Goal: Task Accomplishment & Management: Use online tool/utility

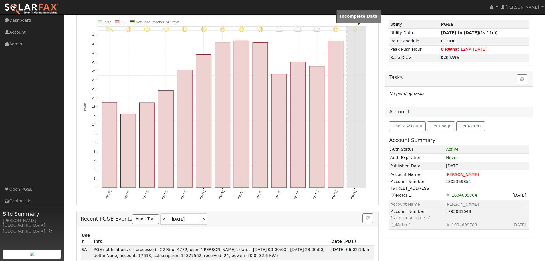
scroll to position [87, 0]
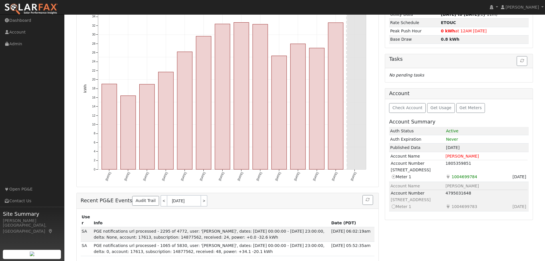
click at [395, 207] on icon at bounding box center [393, 206] width 5 height 6
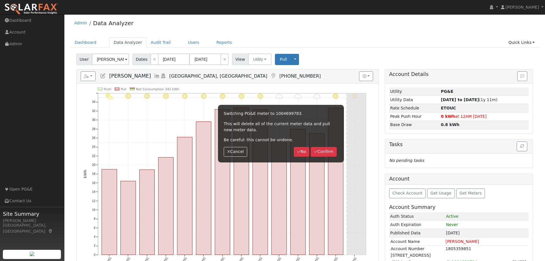
scroll to position [0, 0]
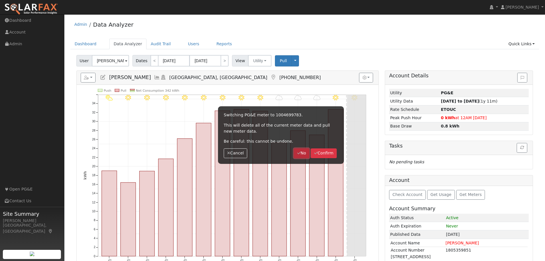
click at [303, 152] on button "No" at bounding box center [301, 153] width 15 height 10
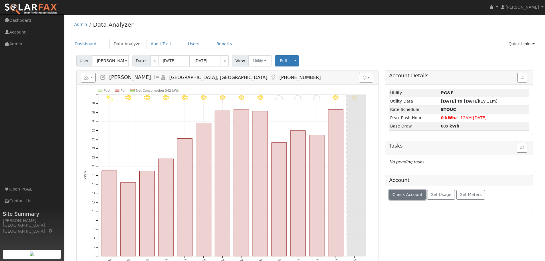
click at [407, 194] on span "Check Account" at bounding box center [408, 194] width 30 height 5
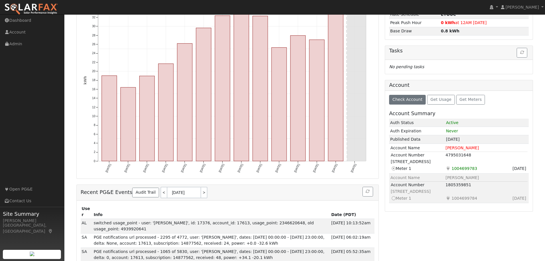
click at [393, 198] on icon at bounding box center [393, 198] width 5 height 6
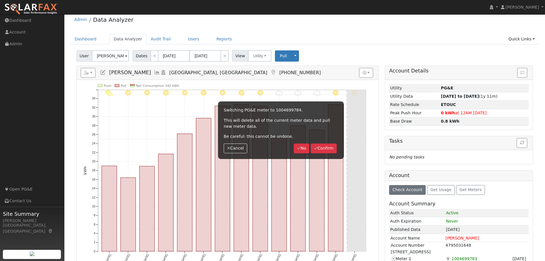
scroll to position [0, 0]
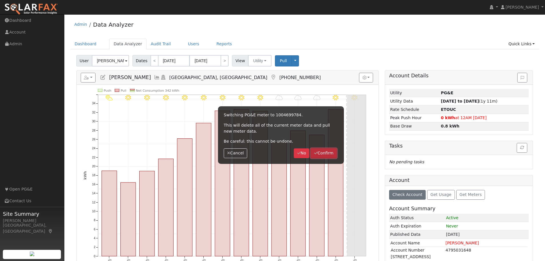
click at [326, 155] on button "Confirm" at bounding box center [324, 153] width 26 height 10
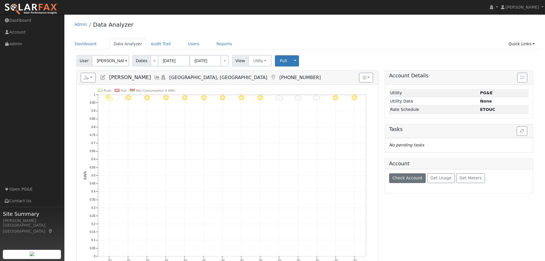
click at [296, 154] on icon "9/23 - Clear 9/22 - Clear 9/21 - Cloudy 9/20 - Cloudy 9/19 - Cloudy 9/18 - Clea…" at bounding box center [228, 183] width 288 height 188
click at [89, 80] on button "button" at bounding box center [88, 78] width 15 height 10
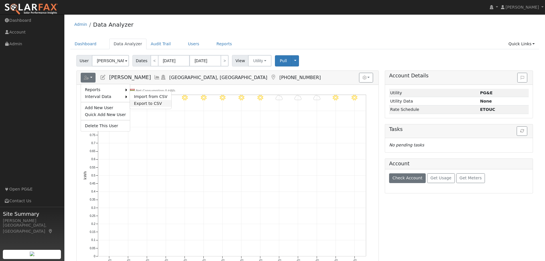
click at [145, 104] on link "Export to CSV" at bounding box center [151, 103] width 42 height 7
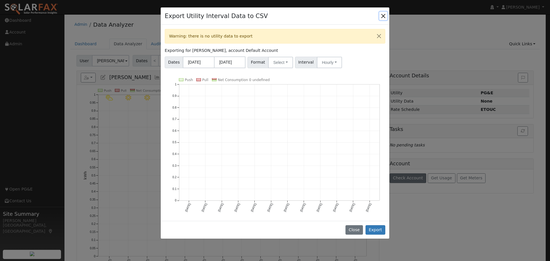
click at [380, 17] on button "Close" at bounding box center [383, 16] width 8 height 8
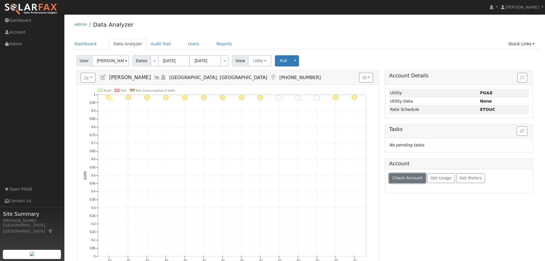
click at [405, 175] on button "Check Account" at bounding box center [407, 178] width 37 height 10
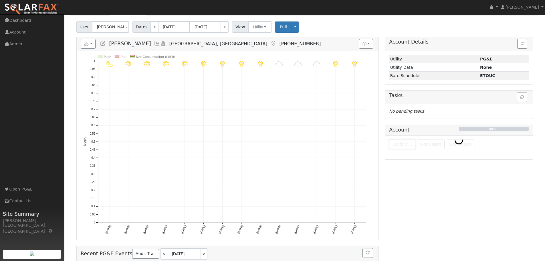
scroll to position [48, 0]
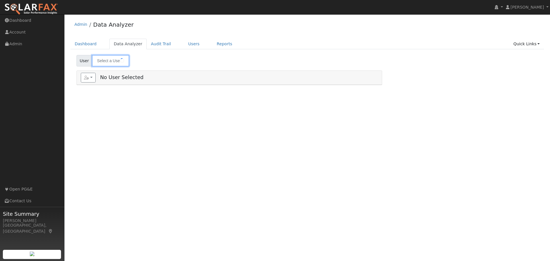
type input "[PERSON_NAME]"
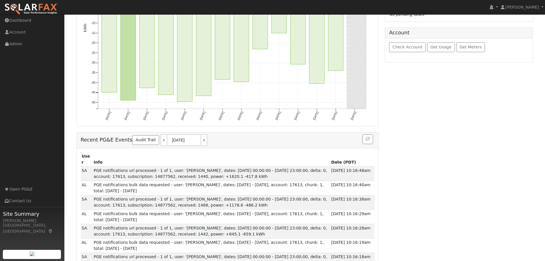
scroll to position [95, 0]
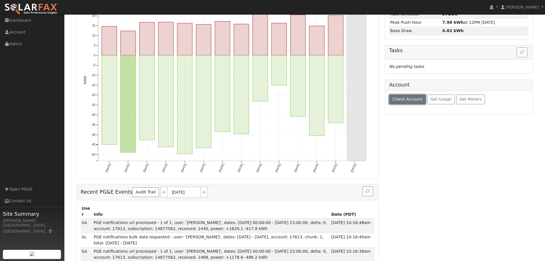
click at [401, 101] on span "Check Account" at bounding box center [408, 99] width 30 height 5
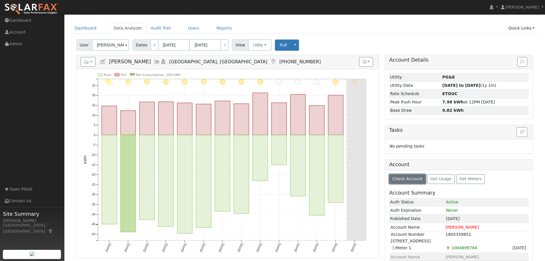
scroll to position [0, 0]
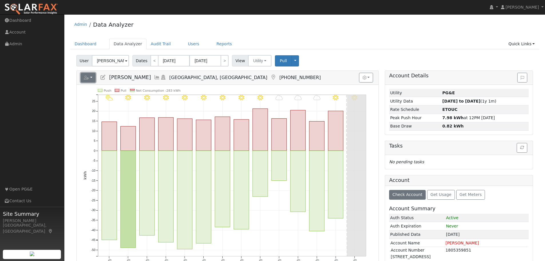
click at [91, 78] on button "button" at bounding box center [88, 78] width 15 height 10
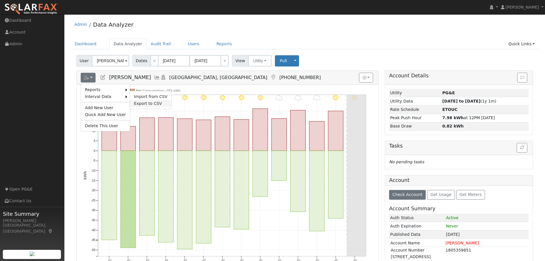
click at [150, 103] on link "Export to CSV" at bounding box center [151, 103] width 42 height 7
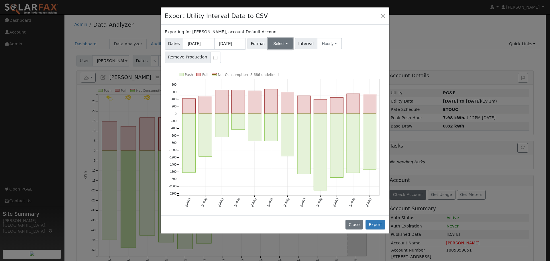
click at [278, 44] on button "Select" at bounding box center [280, 43] width 25 height 11
click at [278, 55] on link "Generic" at bounding box center [287, 56] width 41 height 8
click at [376, 226] on button "Export" at bounding box center [375, 225] width 20 height 10
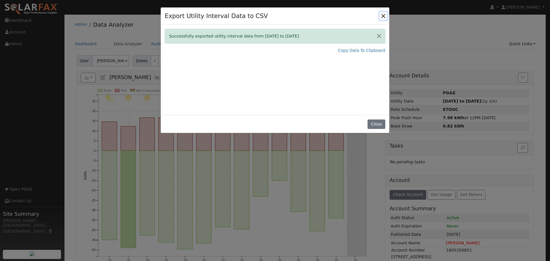
click at [383, 16] on button "Close" at bounding box center [383, 16] width 8 height 8
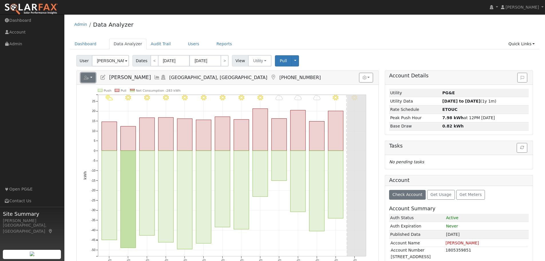
click at [92, 79] on button "button" at bounding box center [88, 78] width 15 height 10
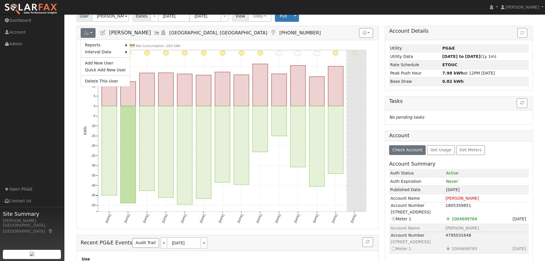
scroll to position [95, 0]
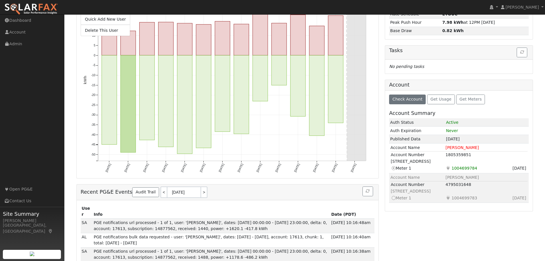
click at [394, 197] on icon at bounding box center [393, 198] width 5 height 6
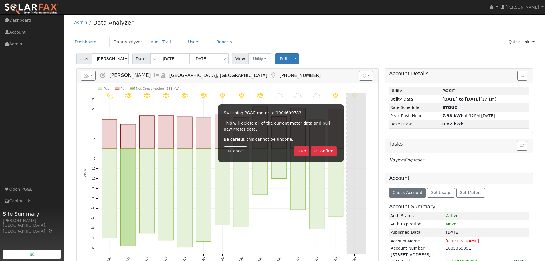
scroll to position [0, 0]
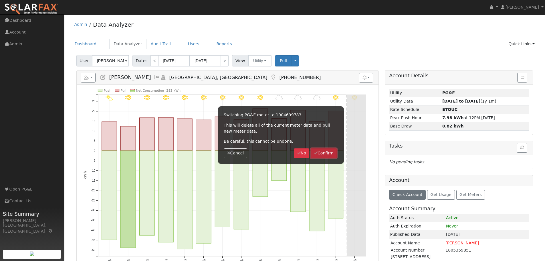
click at [320, 152] on button "Confirm" at bounding box center [324, 153] width 26 height 10
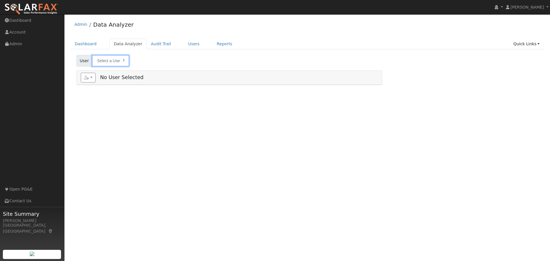
type input "[PERSON_NAME]"
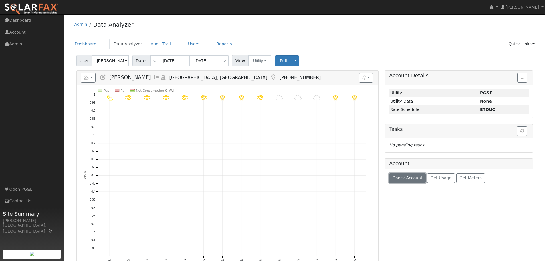
click at [409, 176] on span "Check Account" at bounding box center [408, 178] width 30 height 5
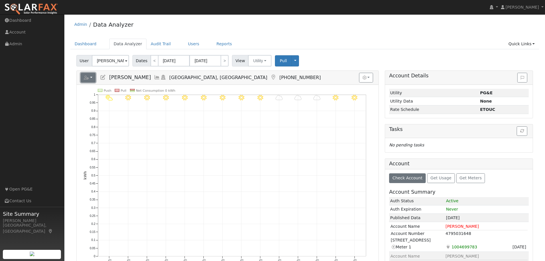
click at [89, 76] on icon "button" at bounding box center [86, 78] width 5 height 4
click at [151, 103] on link "Export to CSV" at bounding box center [151, 103] width 42 height 7
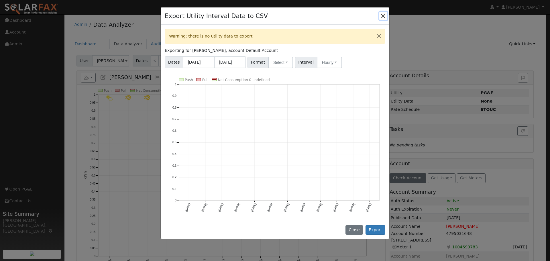
click at [382, 16] on button "Close" at bounding box center [383, 16] width 8 height 8
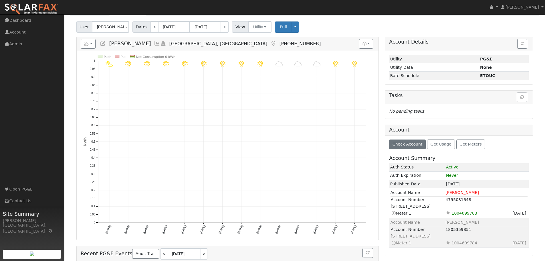
scroll to position [48, 0]
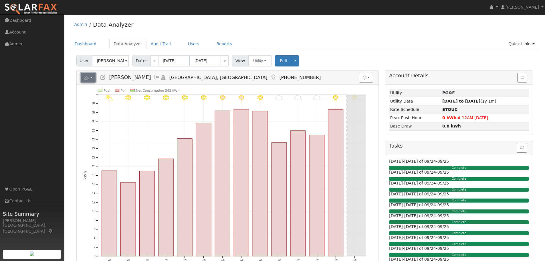
click at [91, 76] on button "button" at bounding box center [88, 78] width 15 height 10
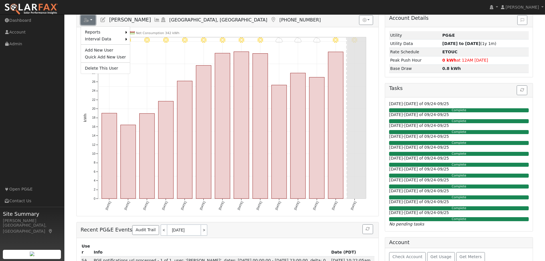
scroll to position [143, 0]
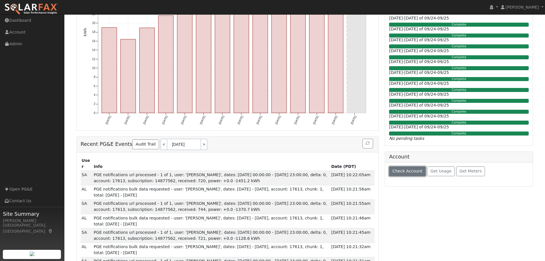
click at [408, 174] on button "Check Account" at bounding box center [407, 171] width 37 height 10
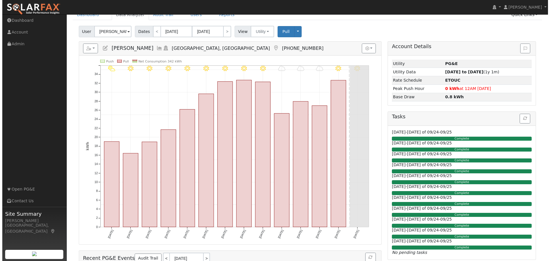
scroll to position [0, 0]
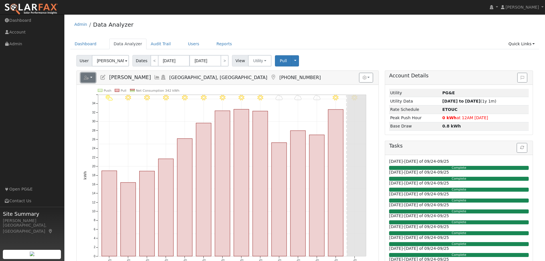
click at [92, 74] on button "button" at bounding box center [88, 78] width 15 height 10
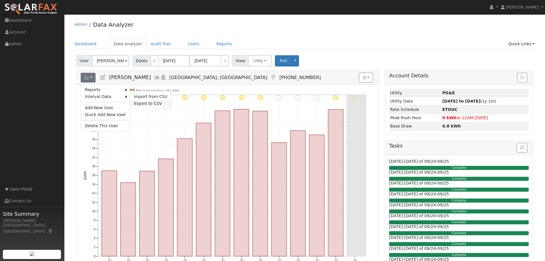
click at [140, 102] on link "Export to CSV" at bounding box center [151, 103] width 42 height 7
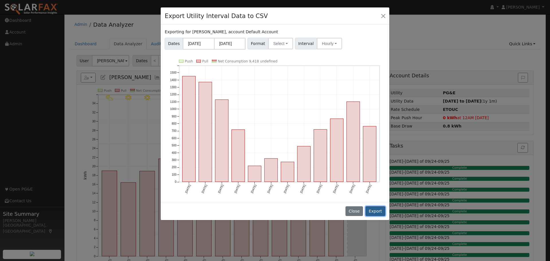
click at [378, 209] on button "Export" at bounding box center [375, 211] width 20 height 10
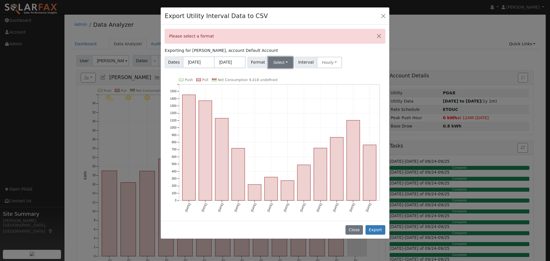
click at [269, 60] on button "Select" at bounding box center [280, 62] width 25 height 11
click at [276, 76] on link "Generic" at bounding box center [287, 75] width 41 height 8
click at [379, 228] on button "Export" at bounding box center [375, 230] width 20 height 10
